Goal: Task Accomplishment & Management: Manage account settings

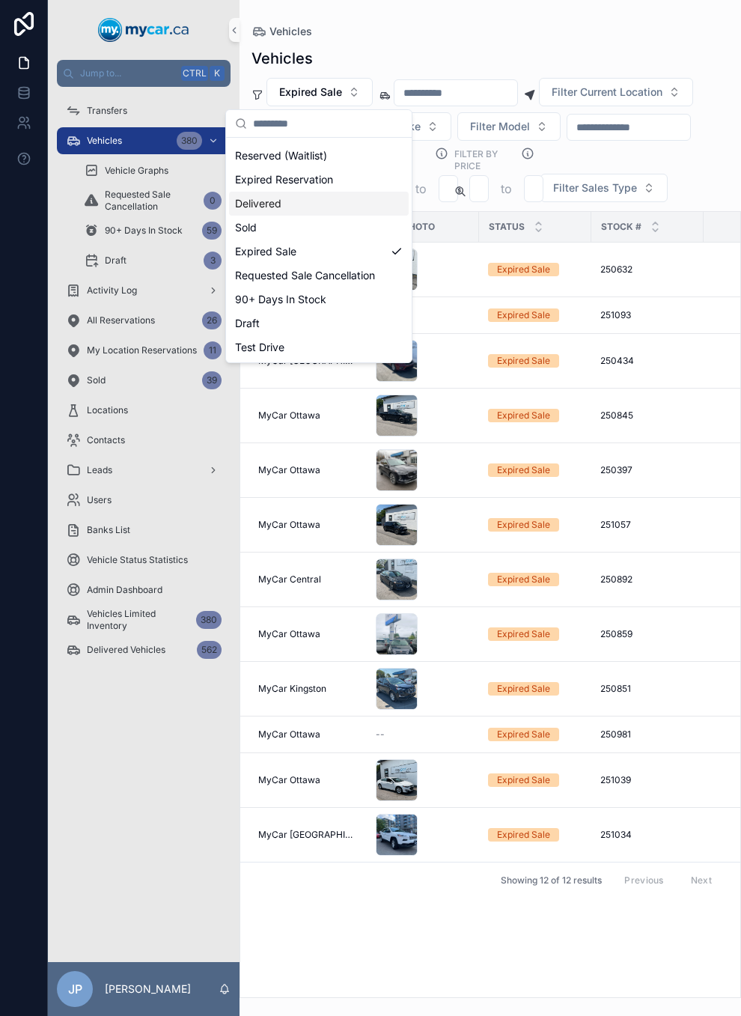
scroll to position [84, 0]
click at [327, 241] on div "Expired Sale" at bounding box center [319, 252] width 180 height 24
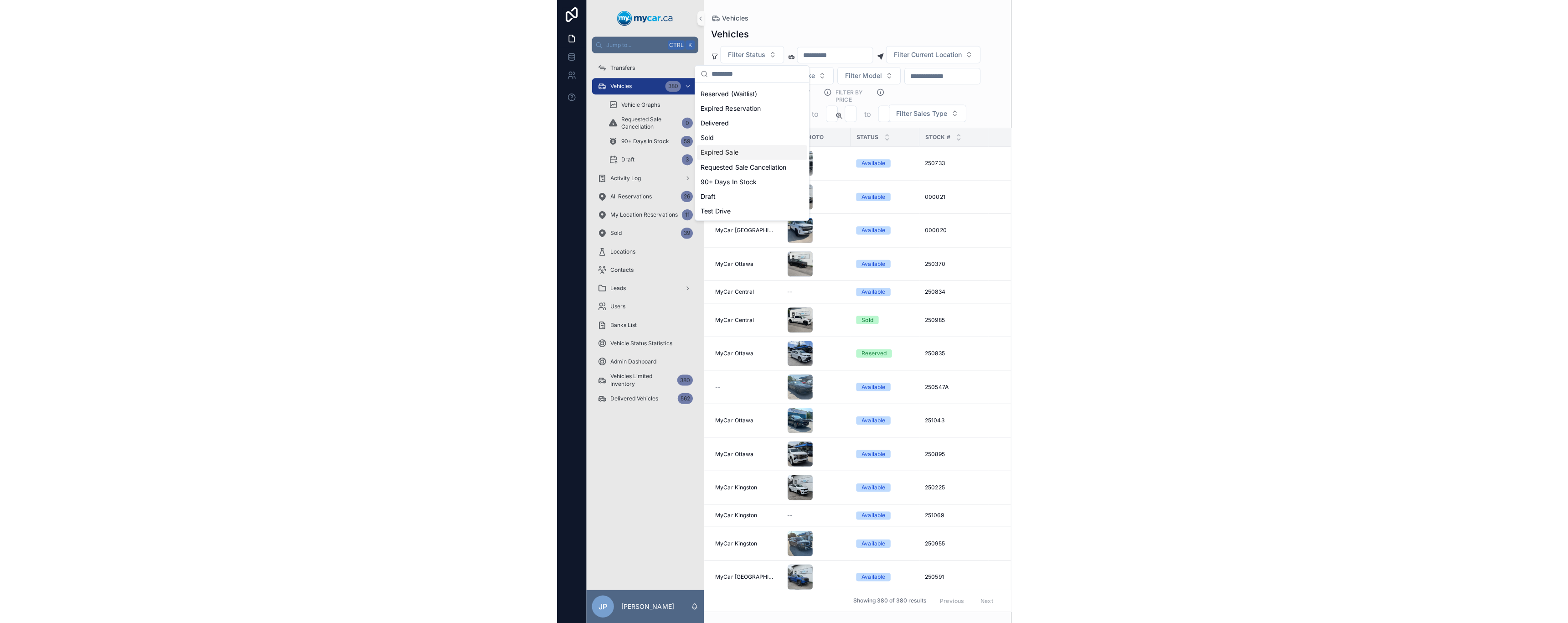
scroll to position [37, 0]
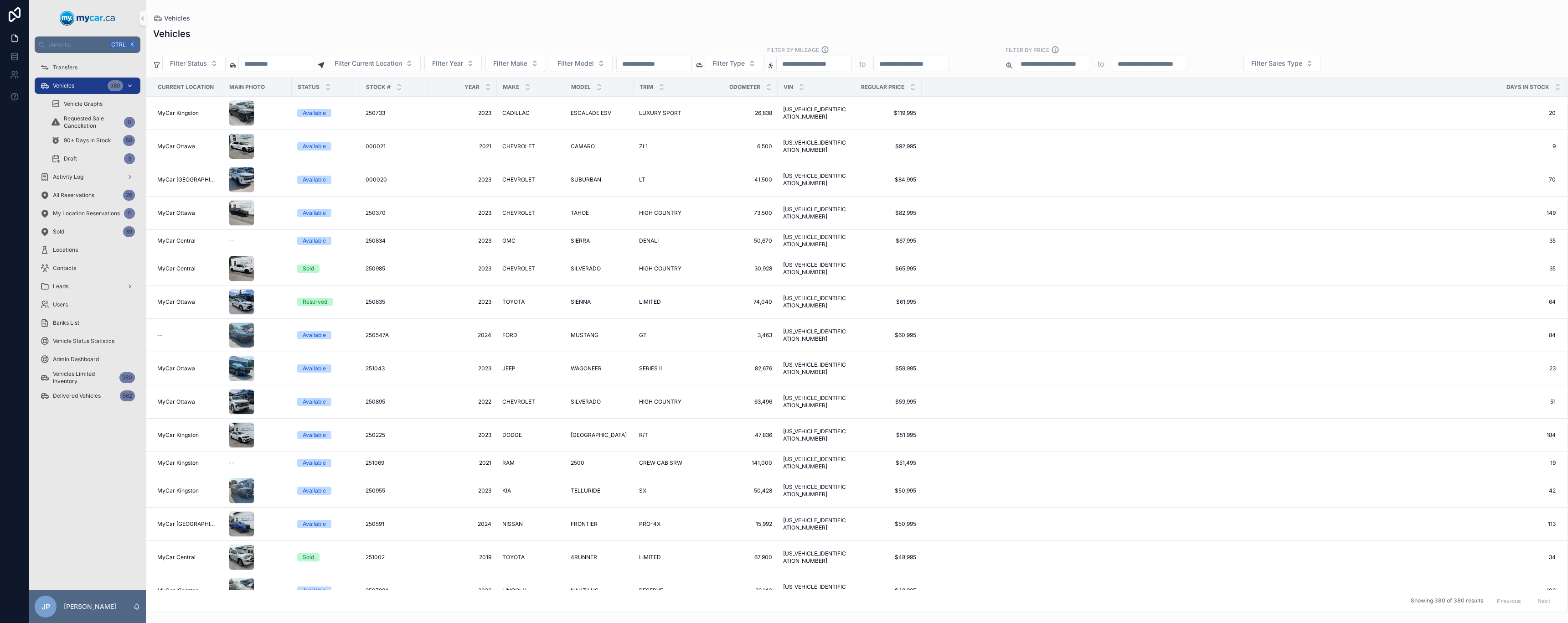
click at [85, 91] on div "Vehicles 380" at bounding box center [88, 86] width 95 height 15
click at [81, 85] on div "Vehicles 380" at bounding box center [88, 86] width 95 height 15
click at [198, 64] on span "Filter Status" at bounding box center [188, 63] width 37 height 9
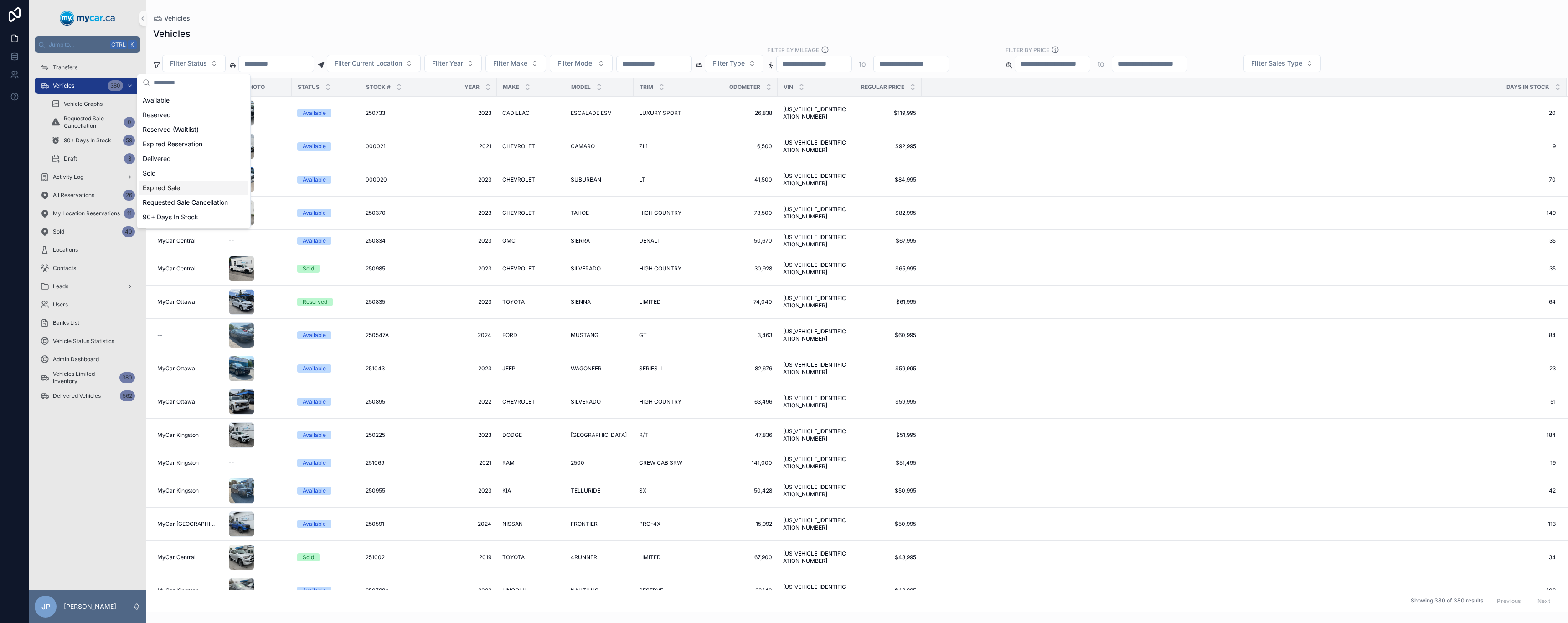
click at [197, 186] on div "Expired Sale" at bounding box center [194, 188] width 110 height 15
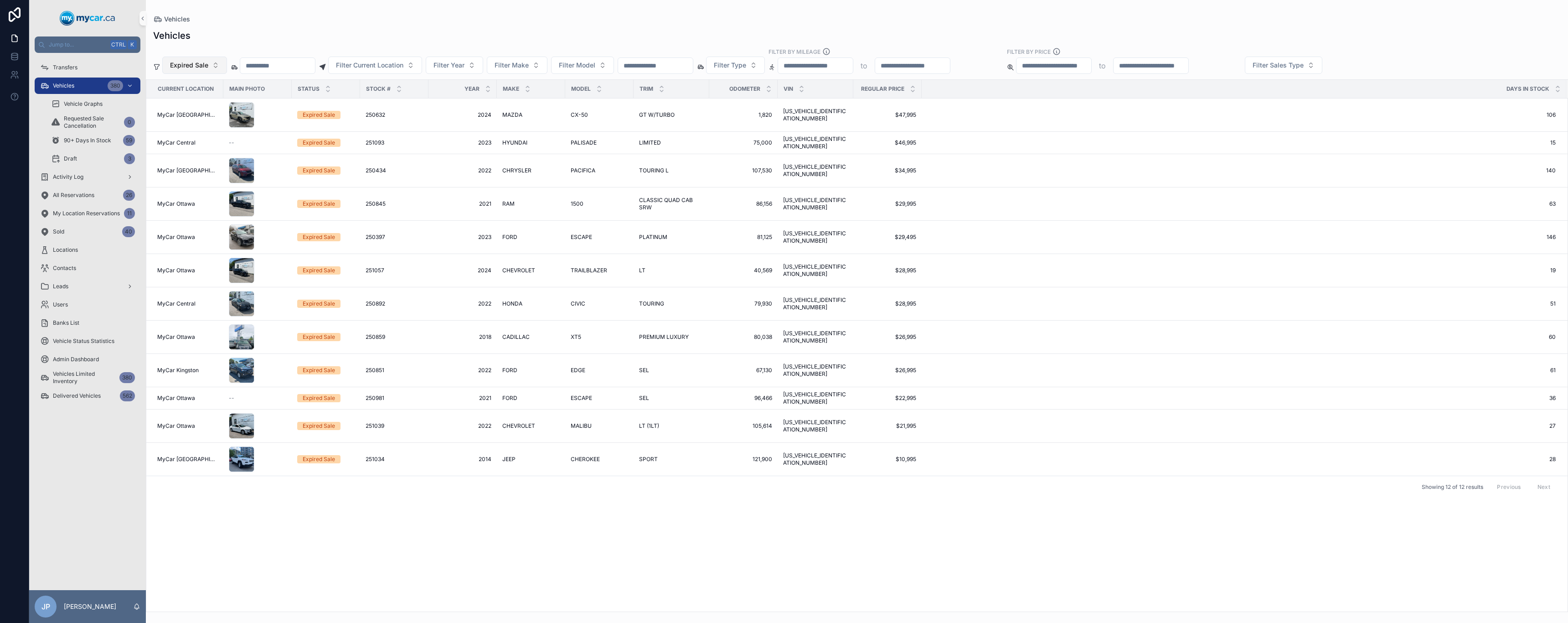
click at [208, 61] on span "Expired Sale" at bounding box center [189, 65] width 38 height 9
click at [178, 155] on div "Expired Sale" at bounding box center [194, 163] width 110 height 15
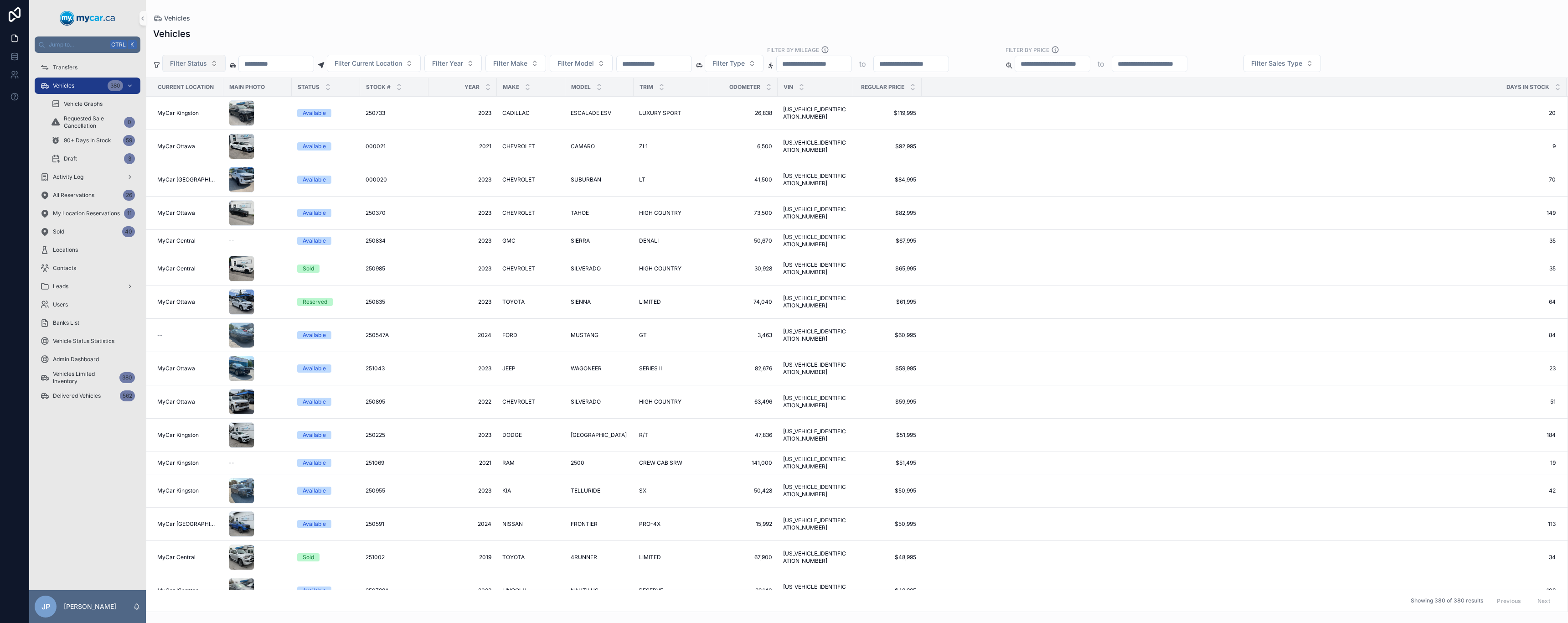
click at [208, 57] on button "Filter Status" at bounding box center [194, 63] width 63 height 17
click at [200, 192] on div "Expired Sale" at bounding box center [194, 188] width 110 height 15
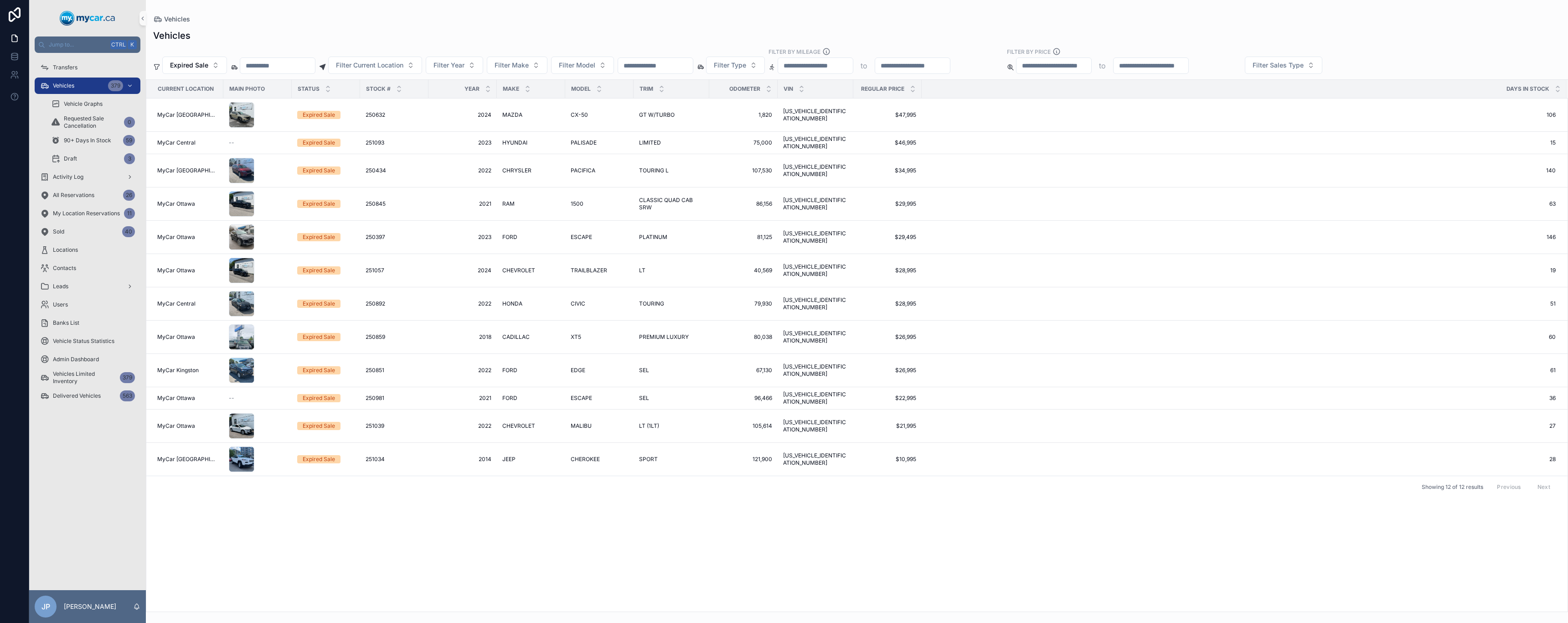
click at [307, 366] on div "Expired Sale" at bounding box center [318, 370] width 32 height 8
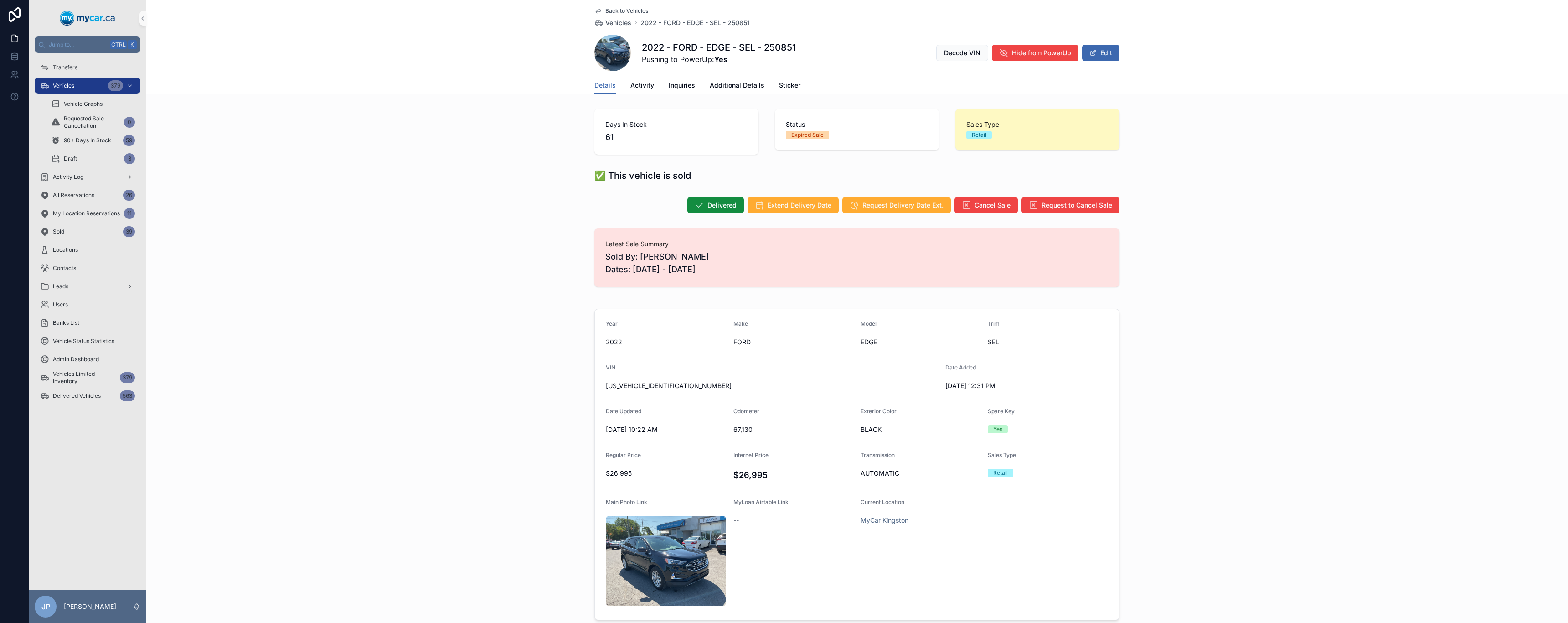
click at [451, 195] on div "Delivered Extend Delivery Date Request Delivery Date Ext. Cancel Sale Request t…" at bounding box center [857, 205] width 1422 height 24
click at [451, 202] on span "Extend Delivery Date" at bounding box center [799, 205] width 64 height 9
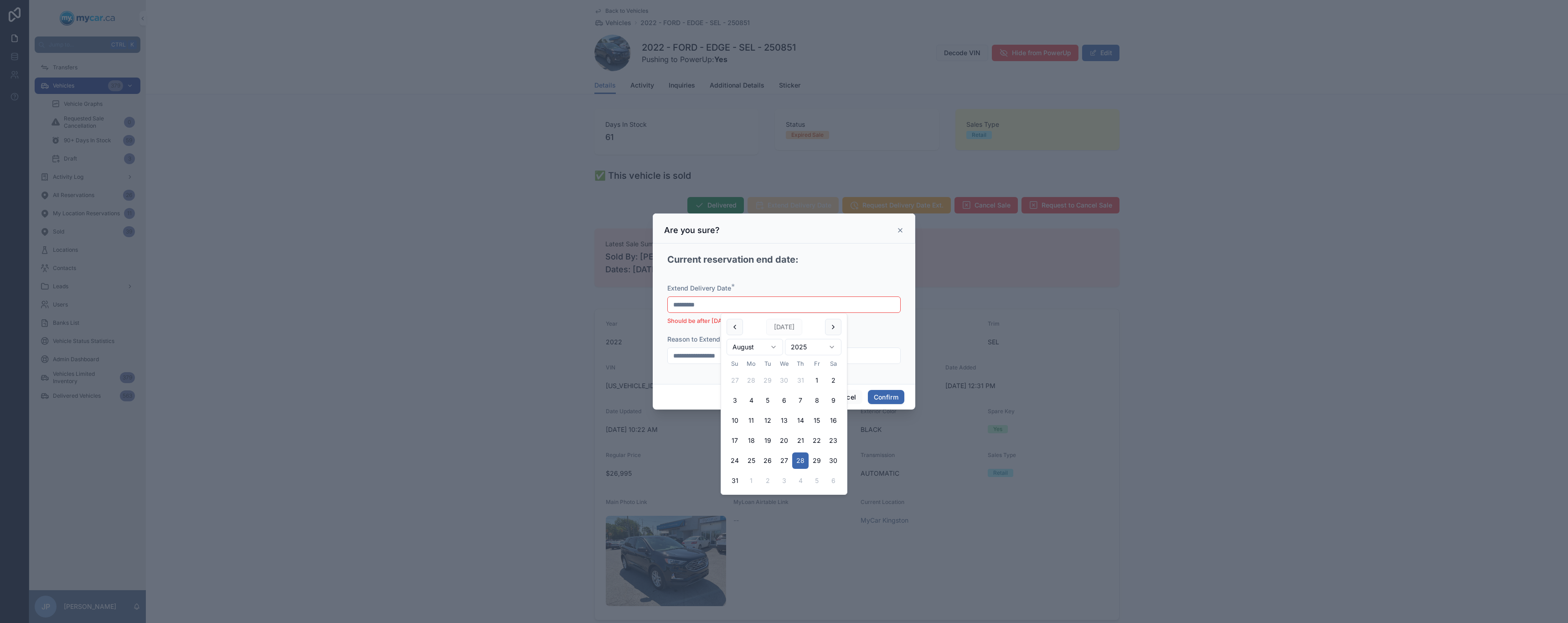
click at [451, 301] on input "*********" at bounding box center [784, 304] width 233 height 13
click at [451, 459] on button "30" at bounding box center [833, 460] width 16 height 16
type input "*********"
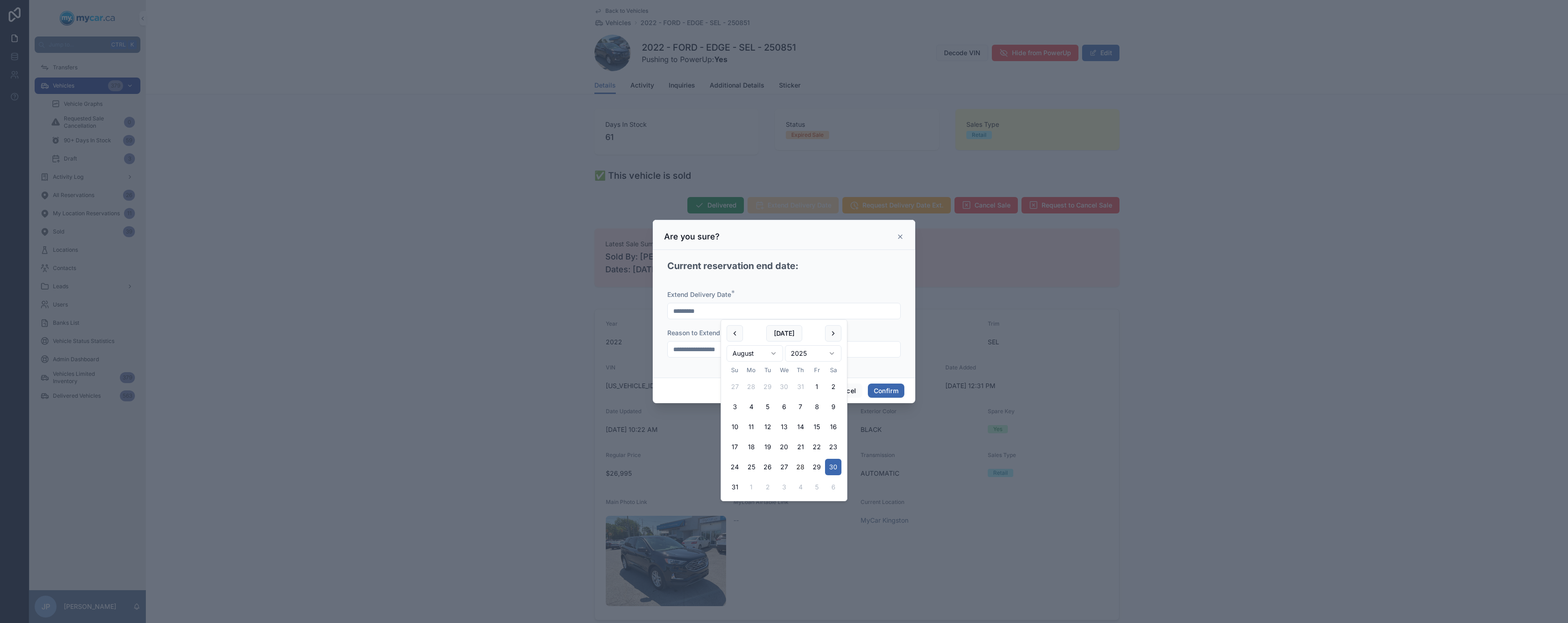
click at [451, 351] on input "**********" at bounding box center [784, 349] width 233 height 13
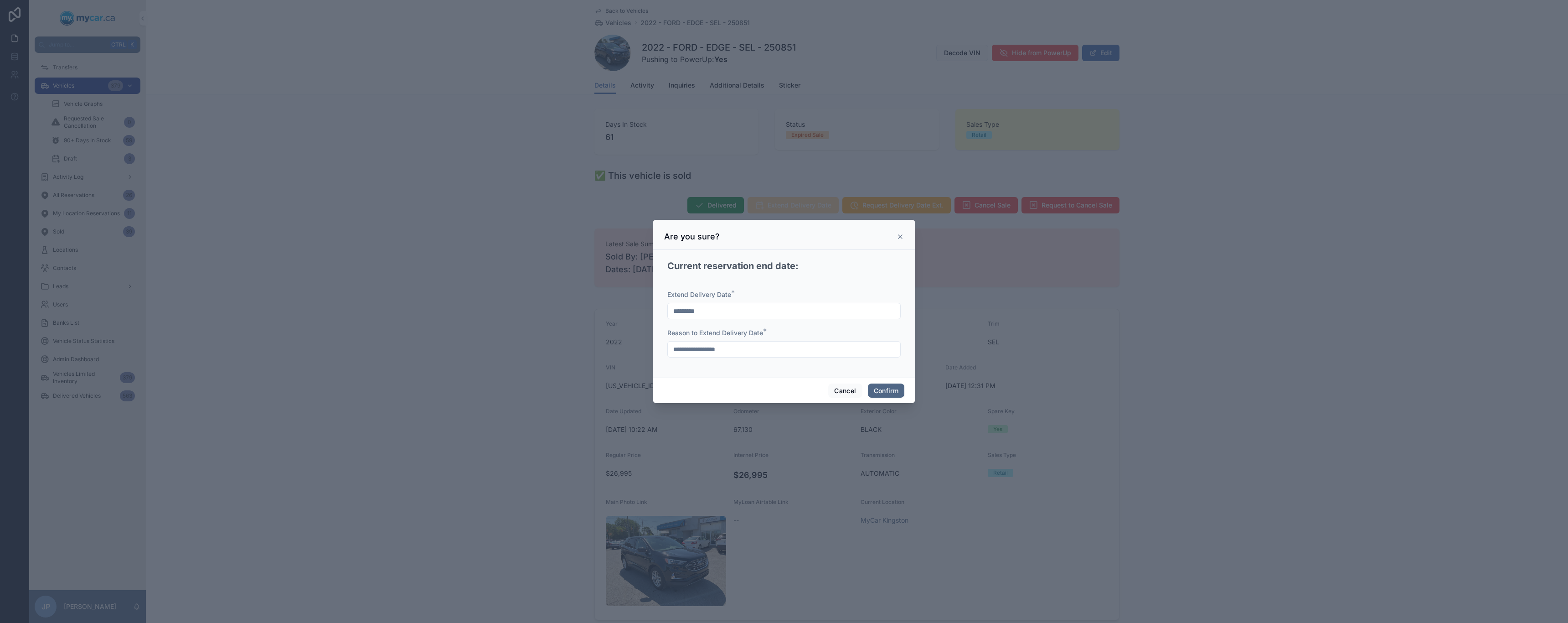
click at [451, 389] on button "Confirm" at bounding box center [886, 391] width 37 height 15
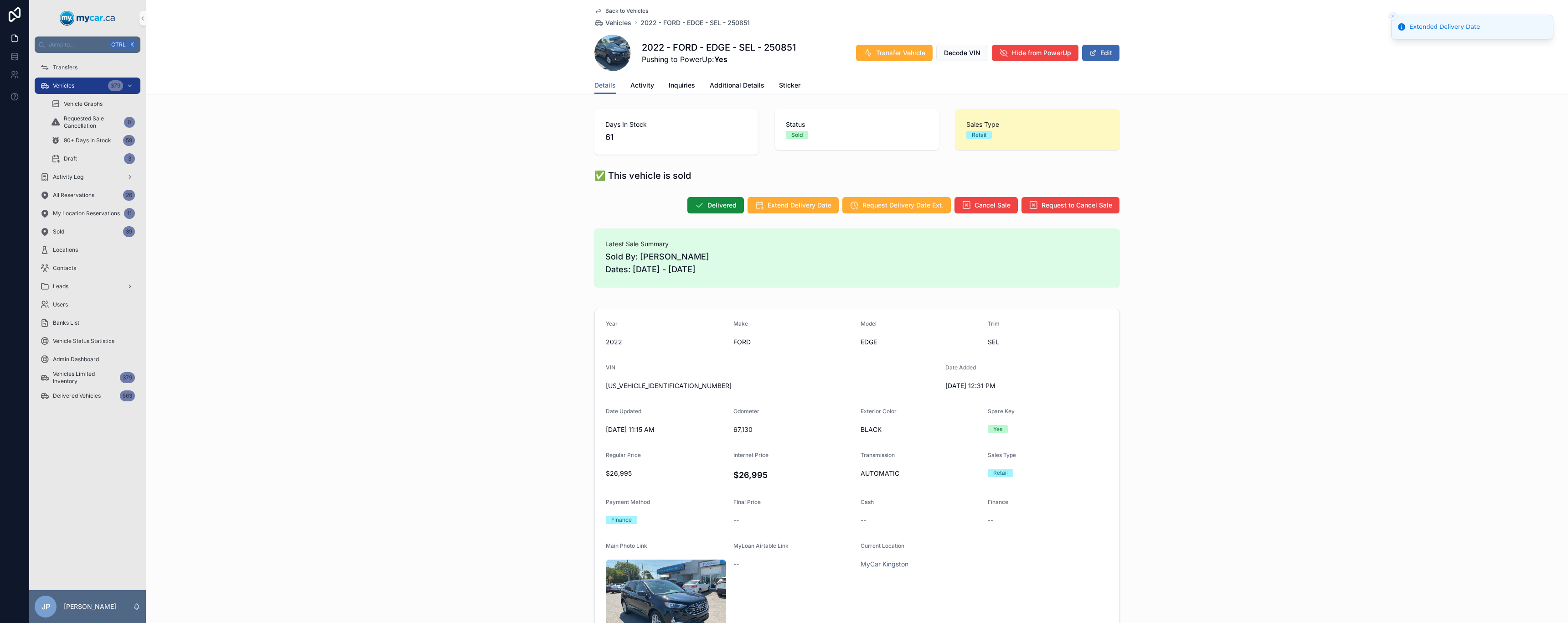
click at [451, 7] on span "Back to Vehicles" at bounding box center [626, 11] width 43 height 7
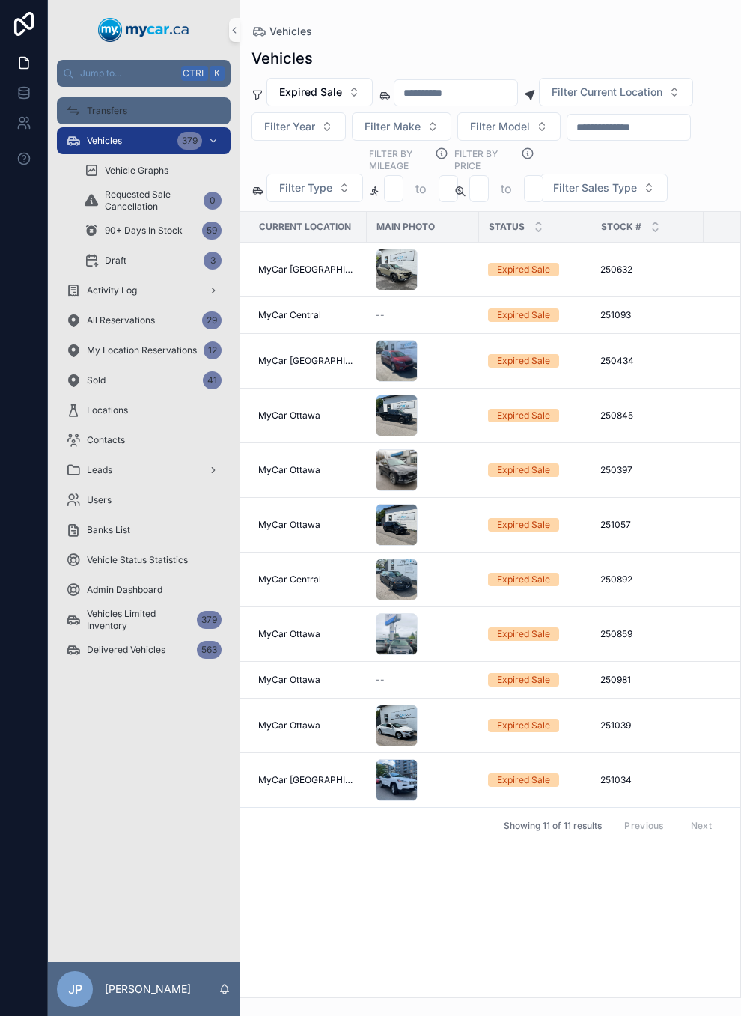
click at [105, 115] on span "Transfers" at bounding box center [107, 111] width 40 height 12
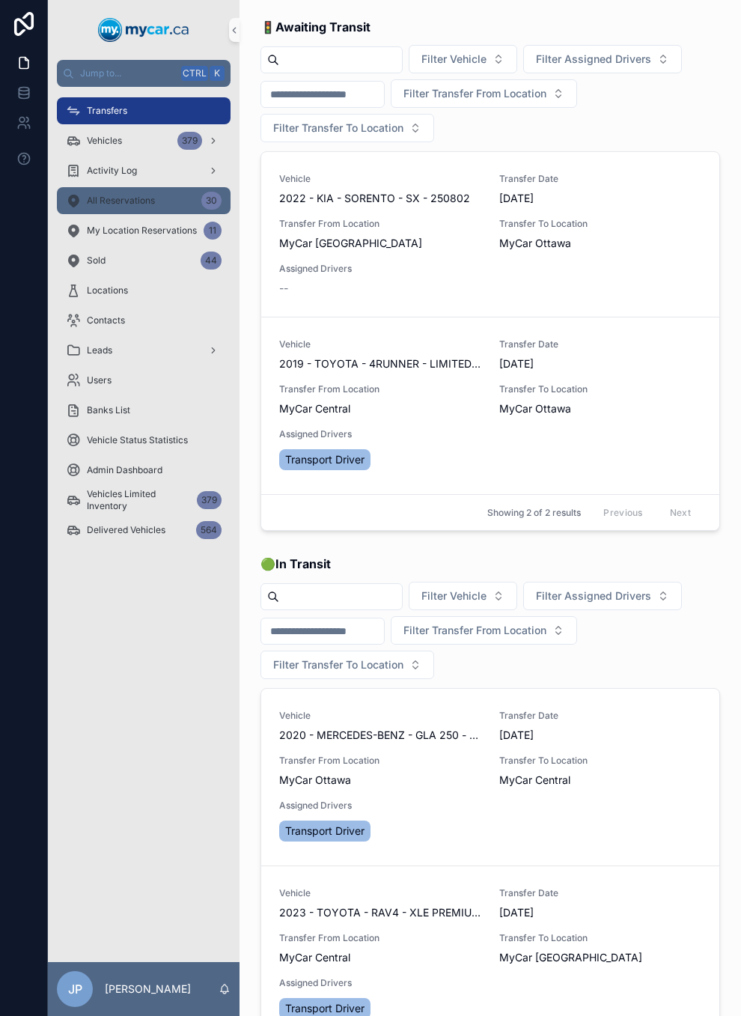
click at [151, 204] on span "All Reservations" at bounding box center [121, 201] width 68 height 12
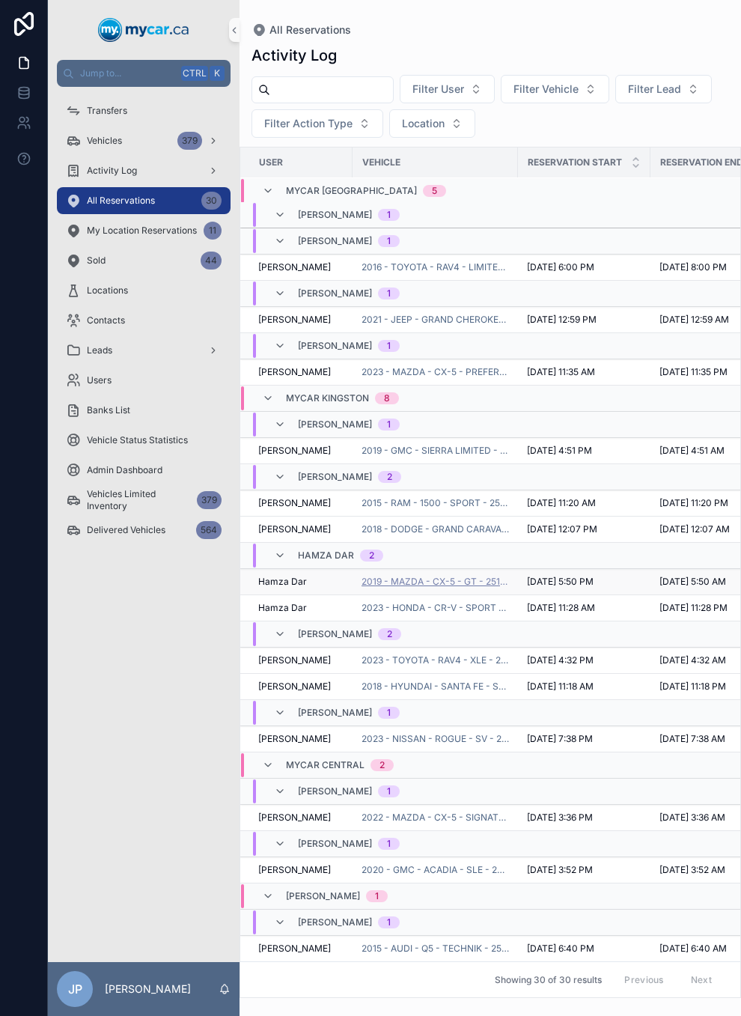
scroll to position [732, 0]
click at [454, 576] on span "2019 - MAZDA - CX-5 - GT - 251203" at bounding box center [436, 582] width 148 height 12
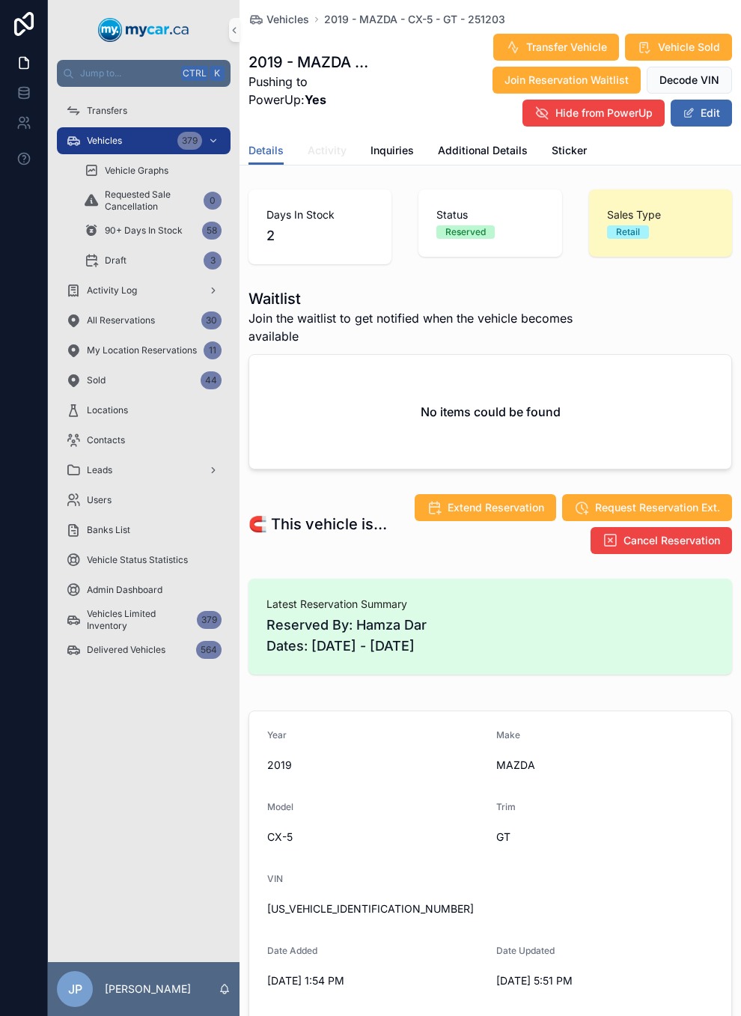
click at [331, 154] on span "Activity" at bounding box center [327, 150] width 39 height 15
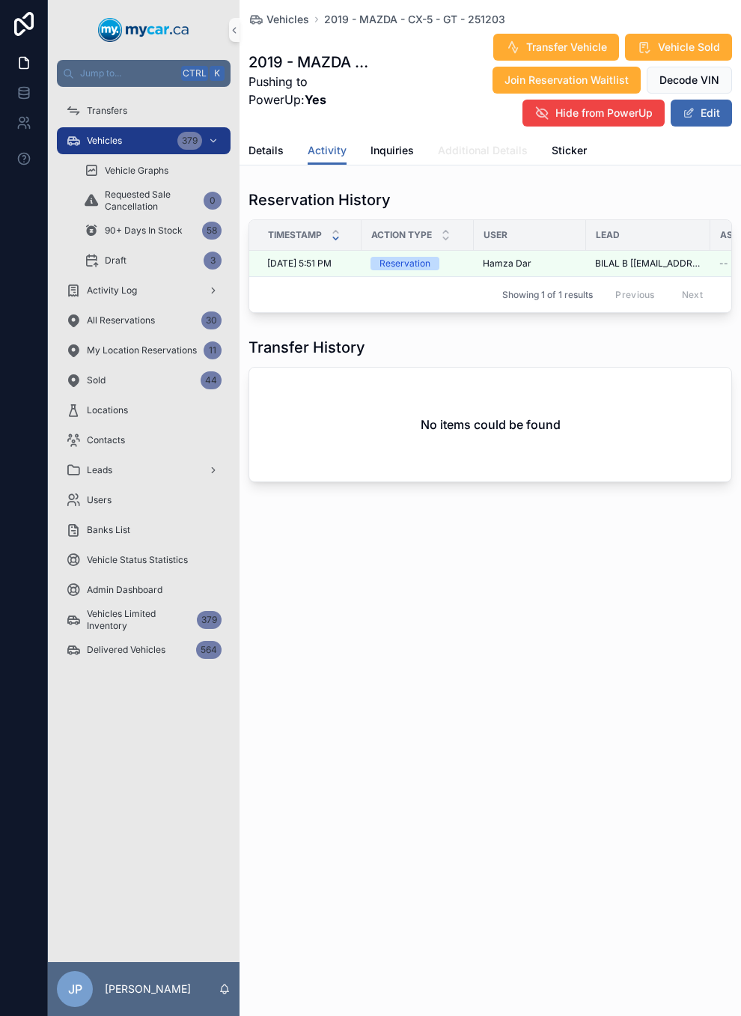
click at [480, 146] on span "Additional Details" at bounding box center [483, 150] width 90 height 15
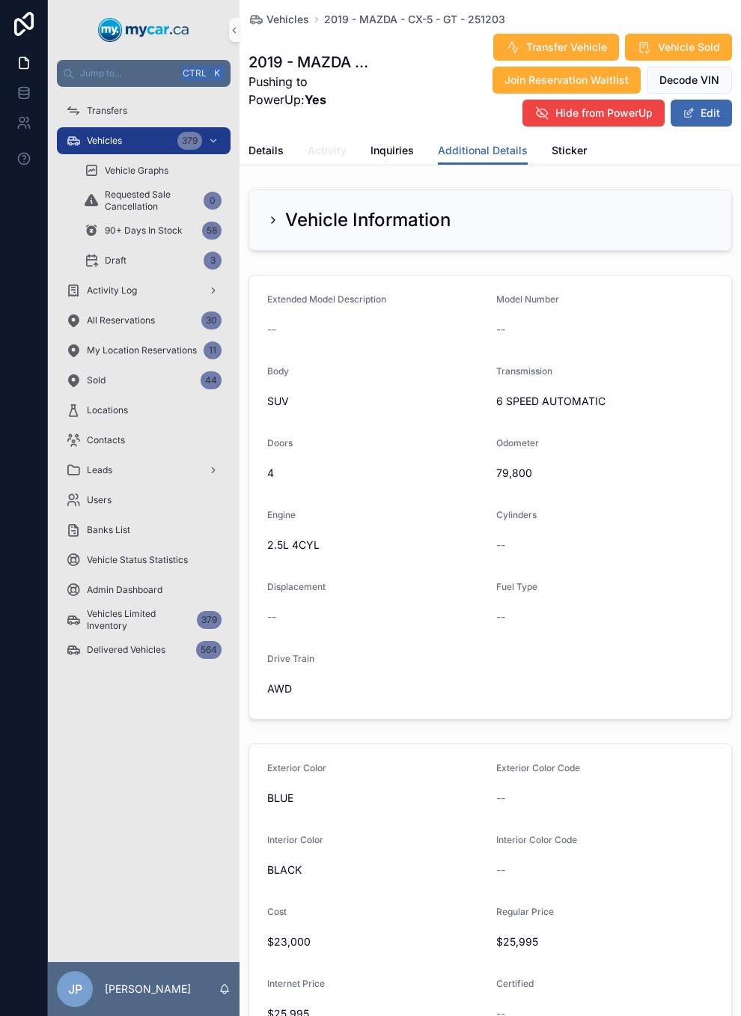
click at [339, 153] on span "Activity" at bounding box center [327, 150] width 39 height 15
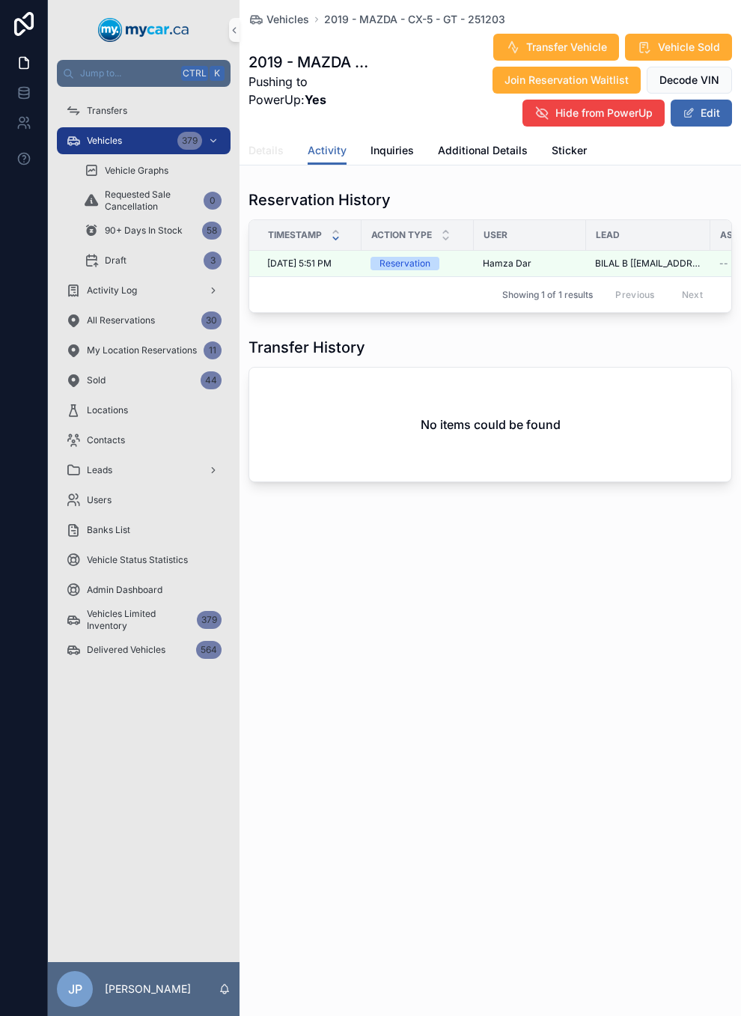
click at [266, 148] on span "Details" at bounding box center [266, 150] width 35 height 15
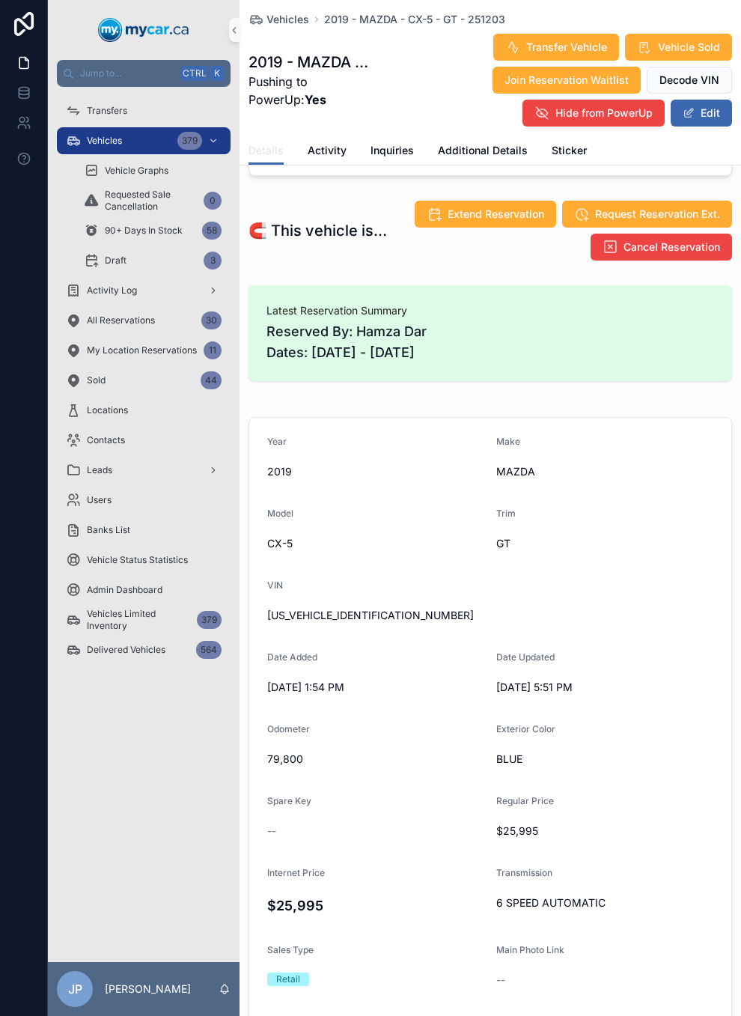
scroll to position [300, 0]
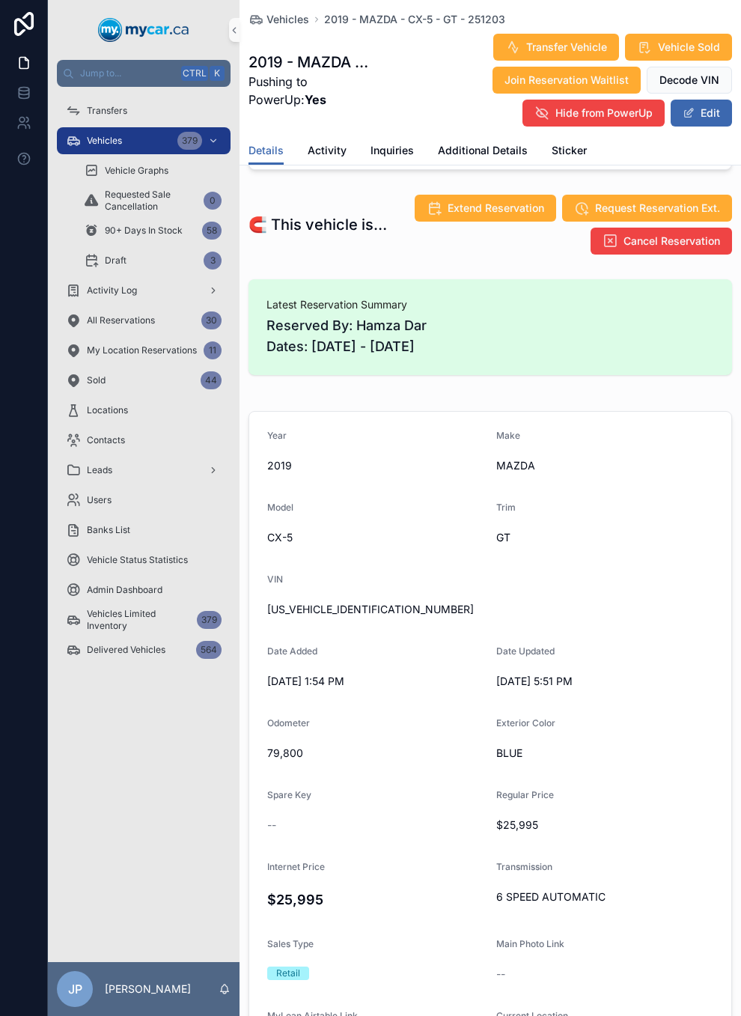
click at [360, 605] on span "[US_VEHICLE_IDENTIFICATION_NUMBER]" at bounding box center [490, 609] width 446 height 15
copy span "[US_VEHICLE_IDENTIFICATION_NUMBER]"
